Goal: Check status: Check status

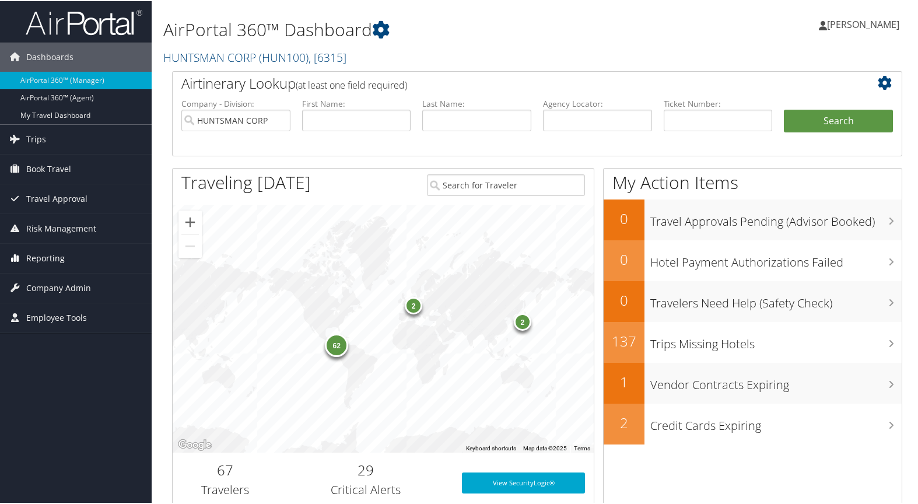
click at [56, 254] on span "Reporting" at bounding box center [45, 257] width 39 height 29
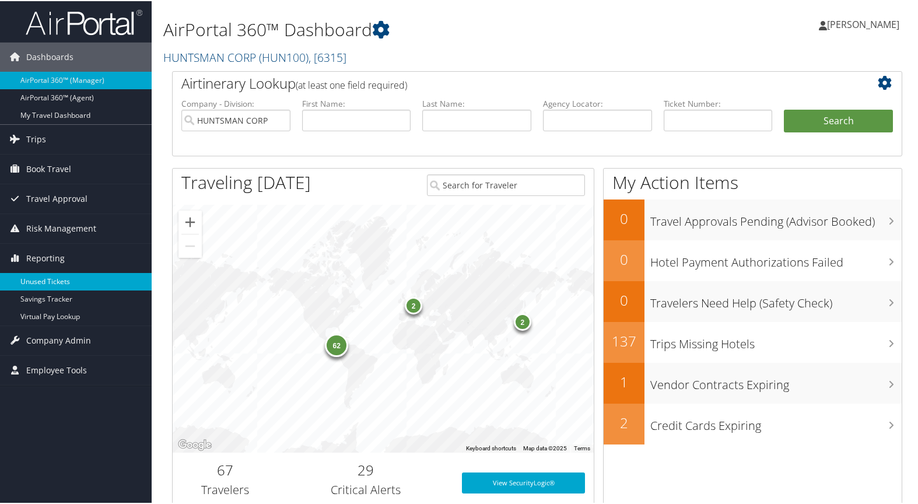
click at [52, 284] on link "Unused Tickets" at bounding box center [76, 281] width 152 height 18
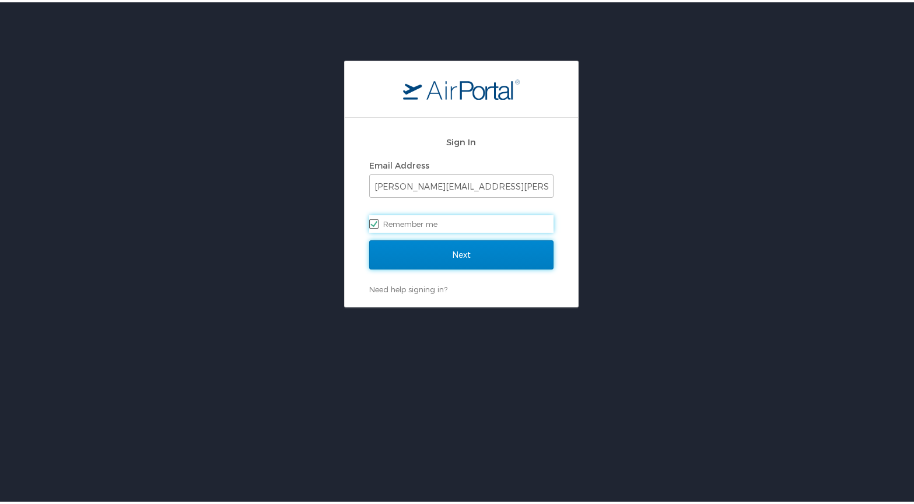
click at [460, 253] on input "Next" at bounding box center [461, 252] width 184 height 29
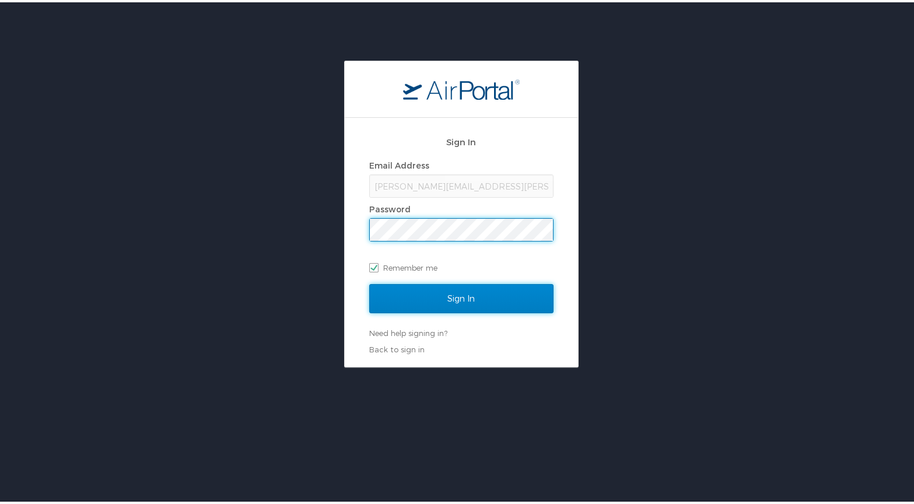
click at [465, 295] on input "Sign In" at bounding box center [461, 296] width 184 height 29
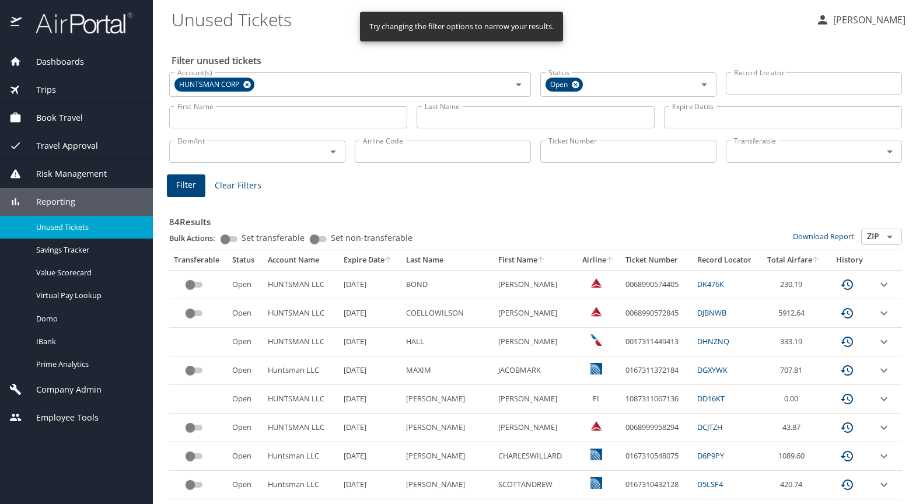
click at [452, 115] on input "Last Name" at bounding box center [536, 117] width 238 height 22
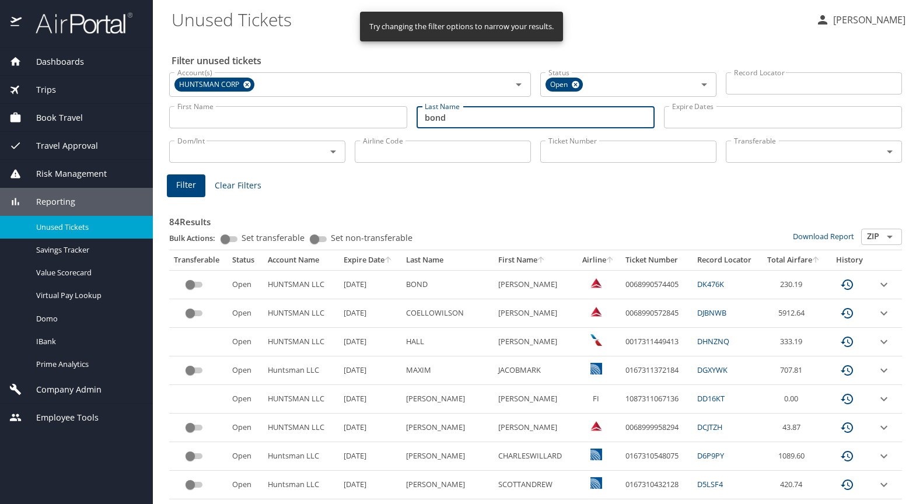
type input "bond"
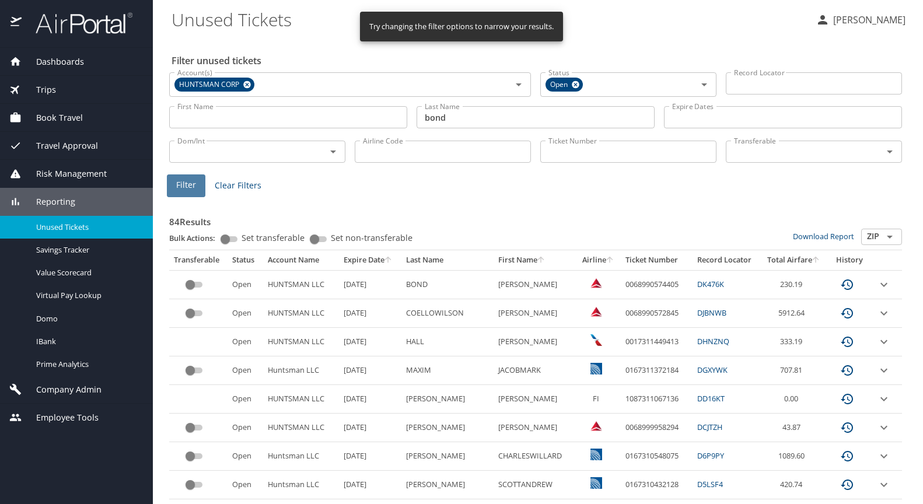
click at [177, 184] on span "Filter" at bounding box center [186, 185] width 20 height 15
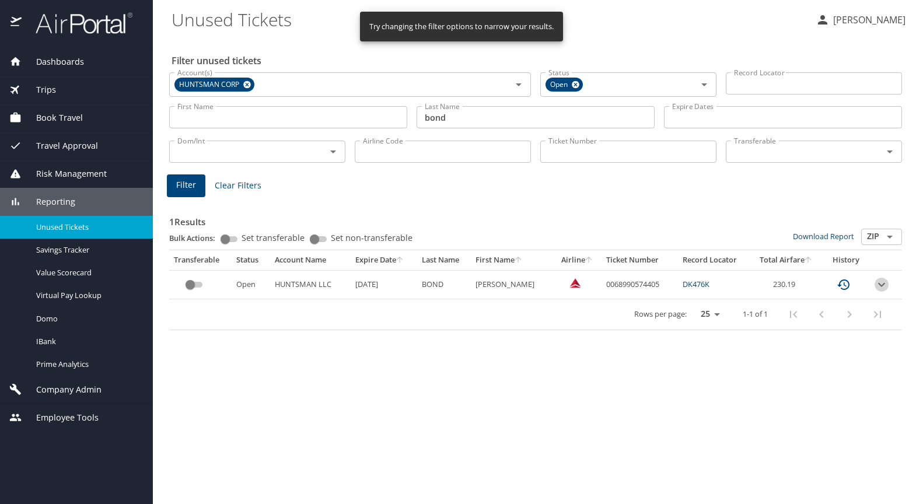
click at [878, 286] on icon "expand row" at bounding box center [882, 285] width 14 height 14
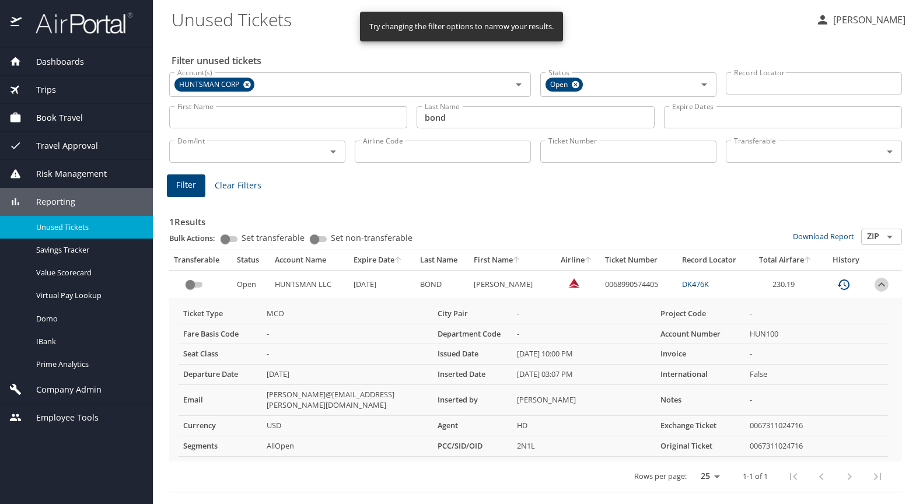
click at [880, 282] on icon "expand row" at bounding box center [882, 285] width 14 height 14
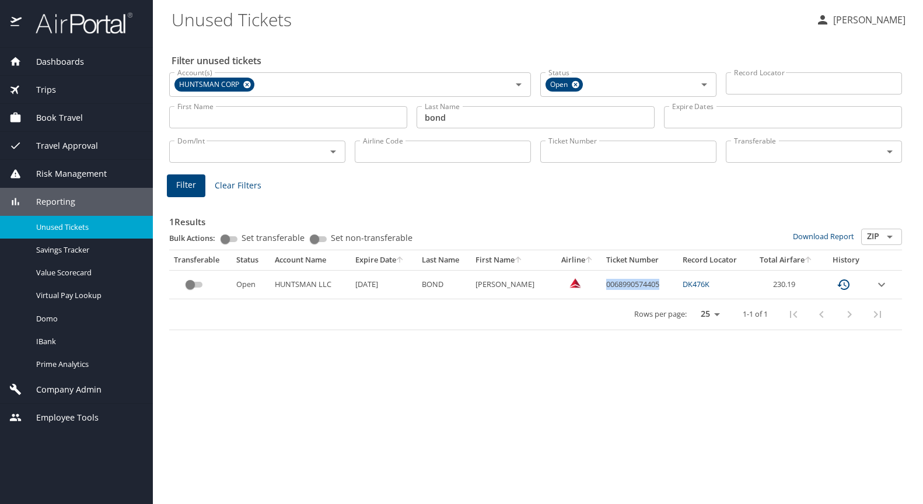
drag, startPoint x: 601, startPoint y: 283, endPoint x: 647, endPoint y: 283, distance: 46.1
click at [655, 286] on td "0068990574405" at bounding box center [640, 284] width 76 height 29
copy td "0068990574405"
click at [94, 24] on img at bounding box center [78, 23] width 110 height 23
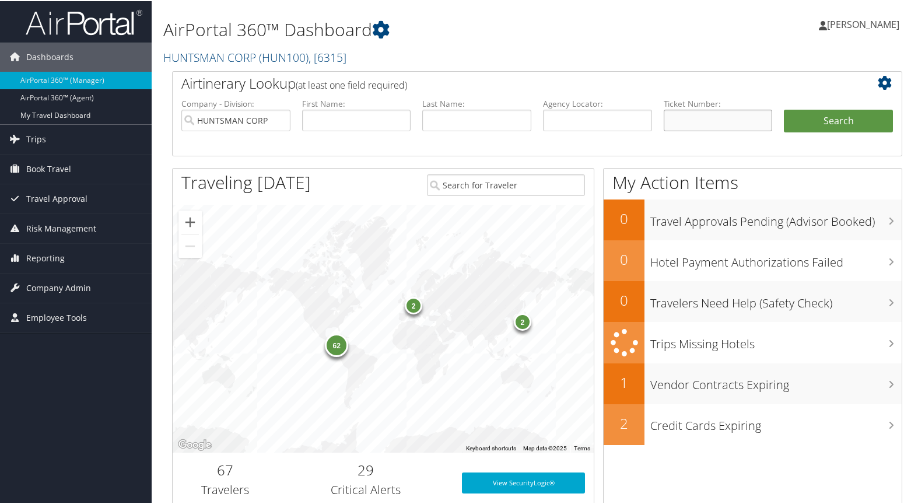
click at [708, 113] on input "text" at bounding box center [718, 120] width 109 height 22
paste input "0068990574405"
type input "0068990574405"
click at [837, 122] on button "Search" at bounding box center [838, 120] width 109 height 23
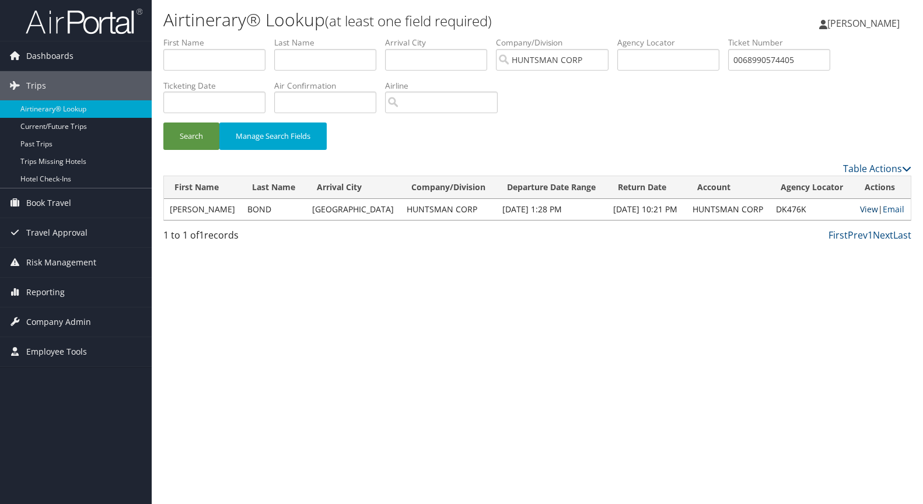
click at [866, 208] on link "View" at bounding box center [869, 209] width 18 height 11
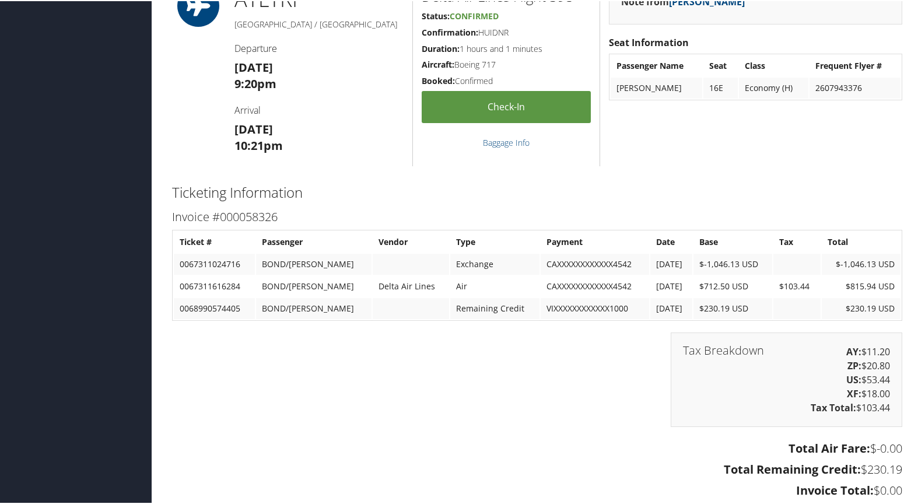
scroll to position [1959, 0]
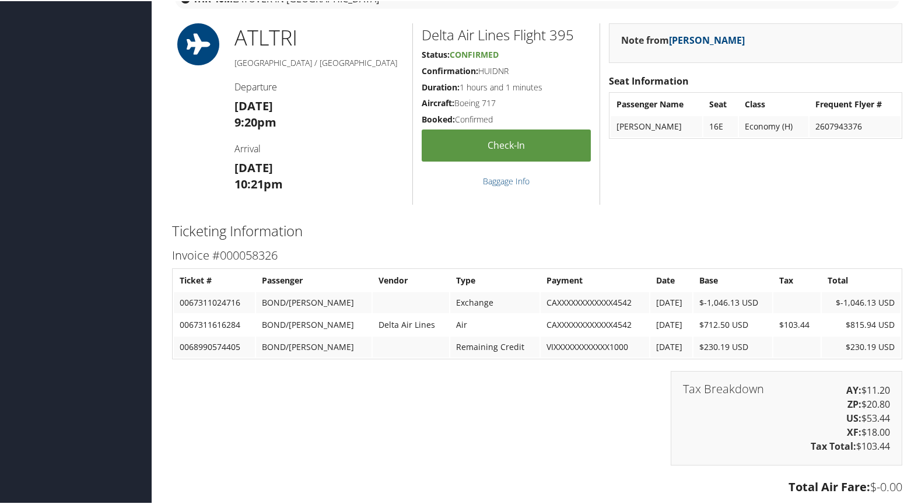
click at [312, 469] on div "Tax Breakdown AY: $11.20 ZP: $20.80 US: $53.44 XF: $18.00 Tax Total: $103.44" at bounding box center [537, 423] width 748 height 106
